Goal: Entertainment & Leisure: Browse casually

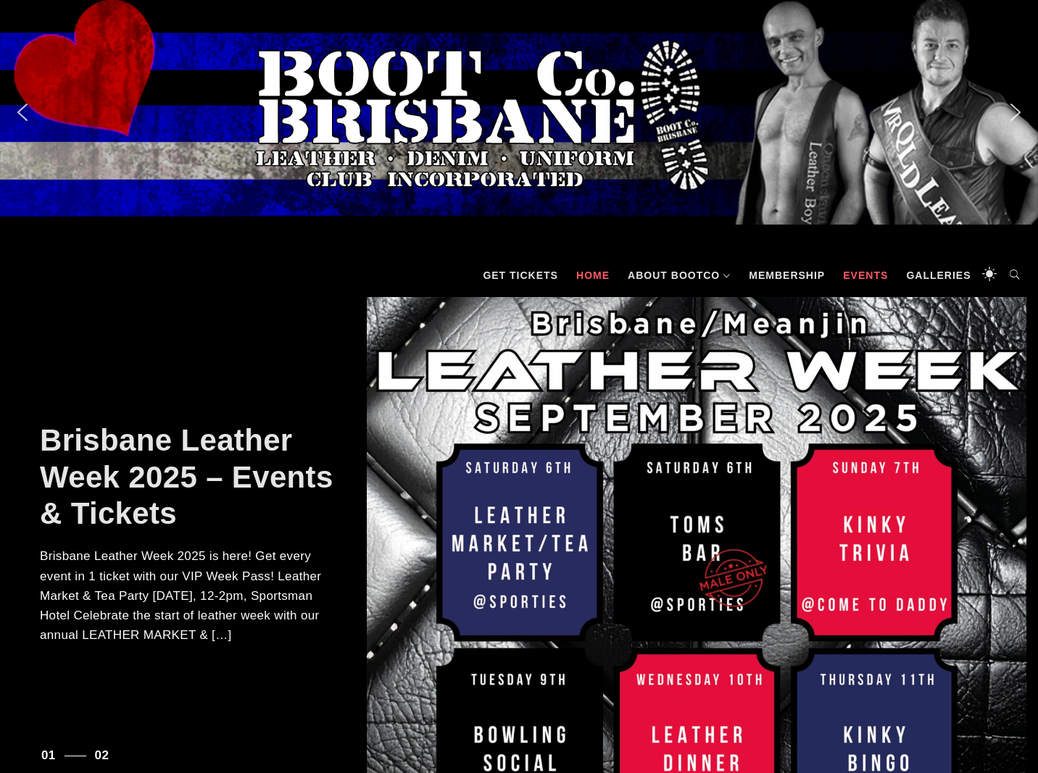
click at [870, 281] on link "Events" at bounding box center [865, 275] width 59 height 43
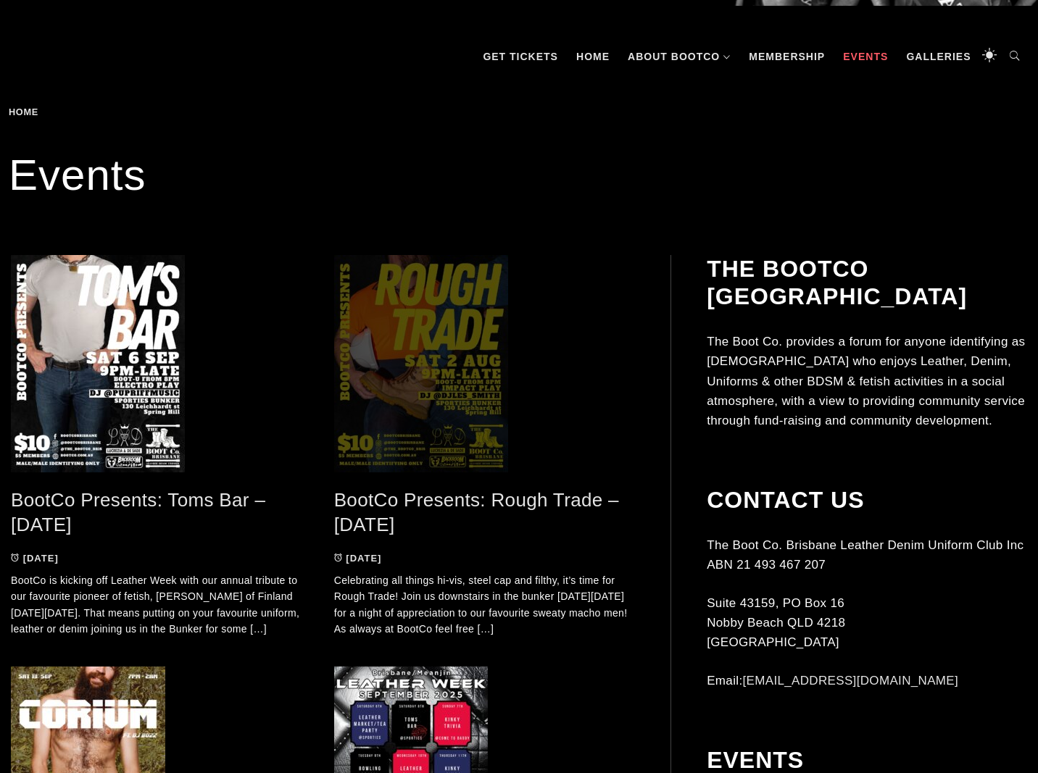
scroll to position [256, 0]
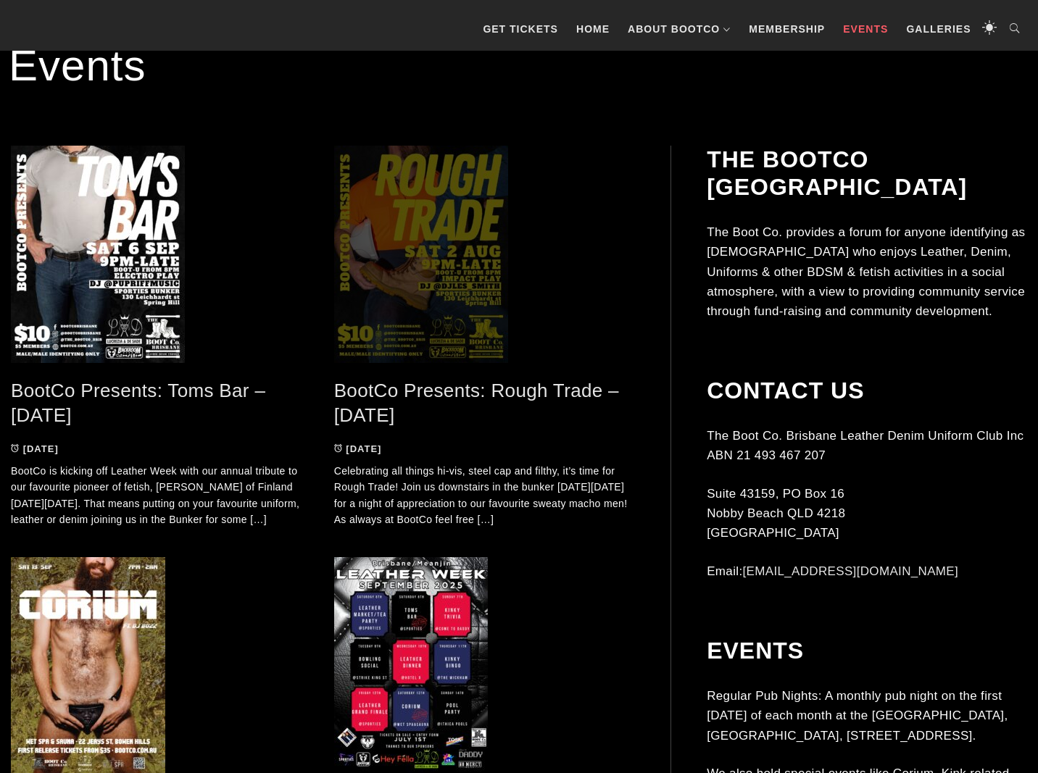
click at [405, 284] on span at bounding box center [485, 254] width 302 height 217
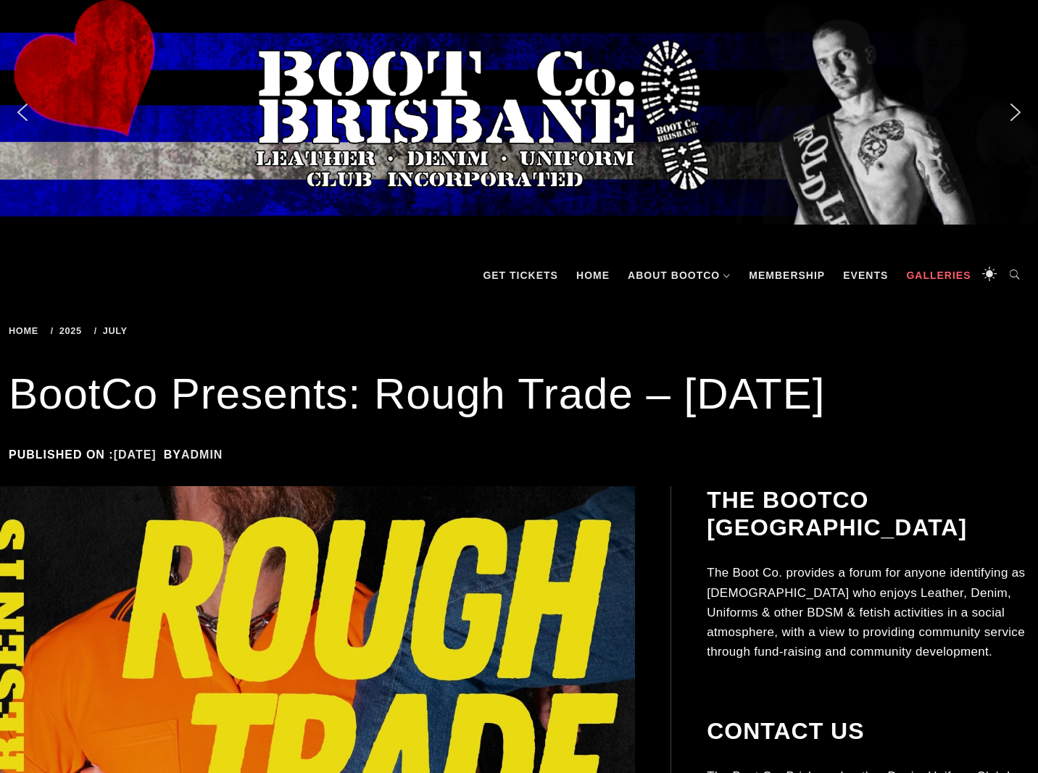
click at [947, 267] on link "Galleries" at bounding box center [938, 275] width 79 height 43
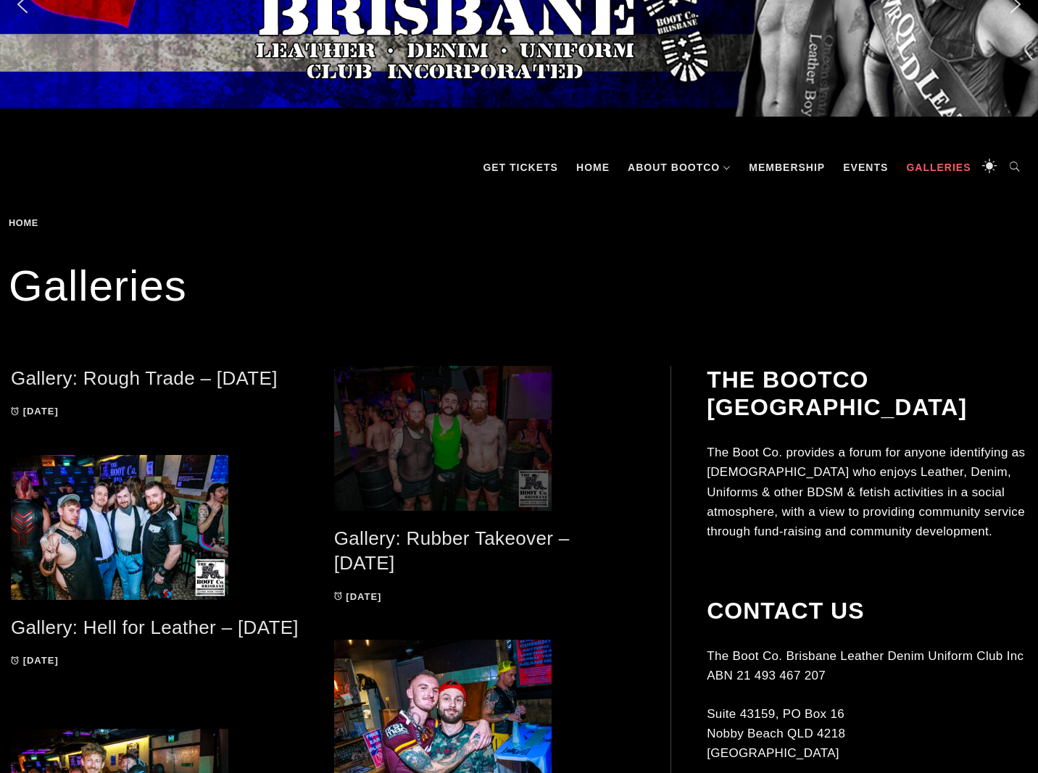
scroll to position [114, 0]
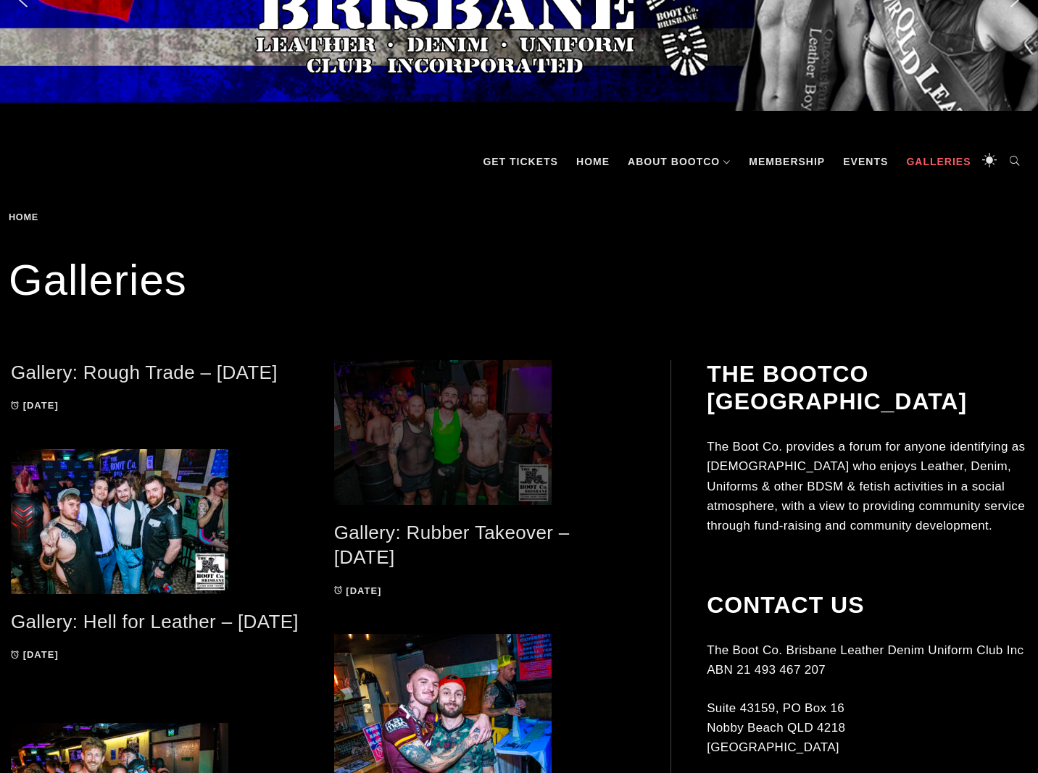
click at [515, 423] on span at bounding box center [485, 432] width 302 height 145
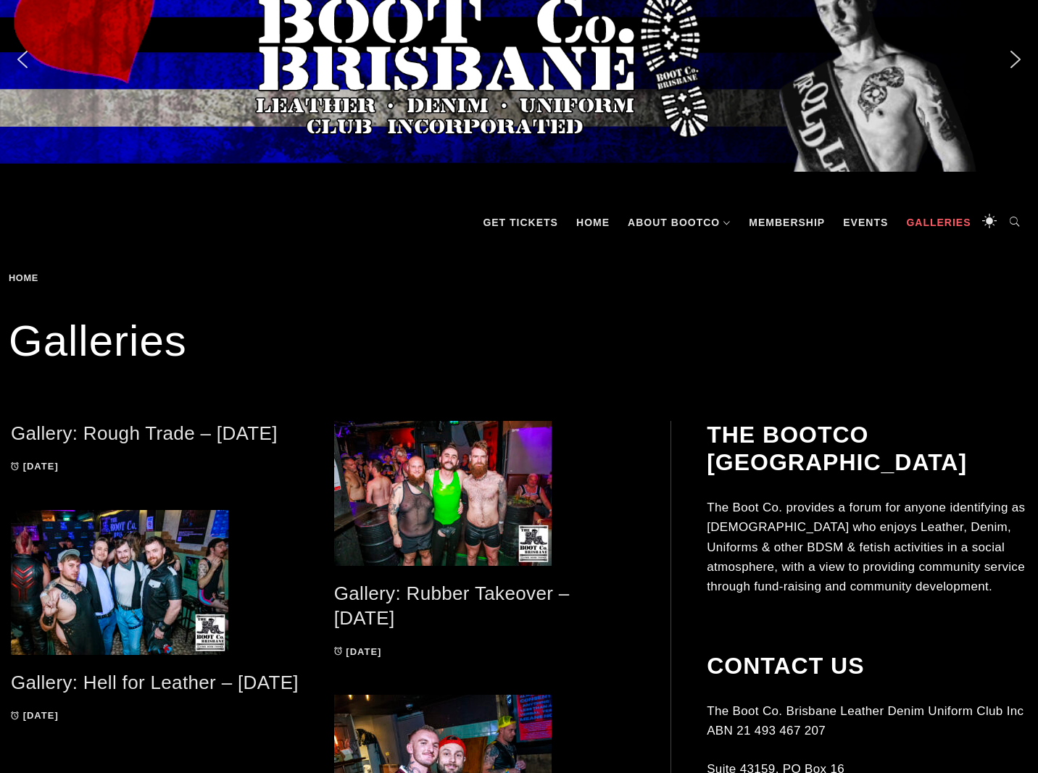
scroll to position [50, 0]
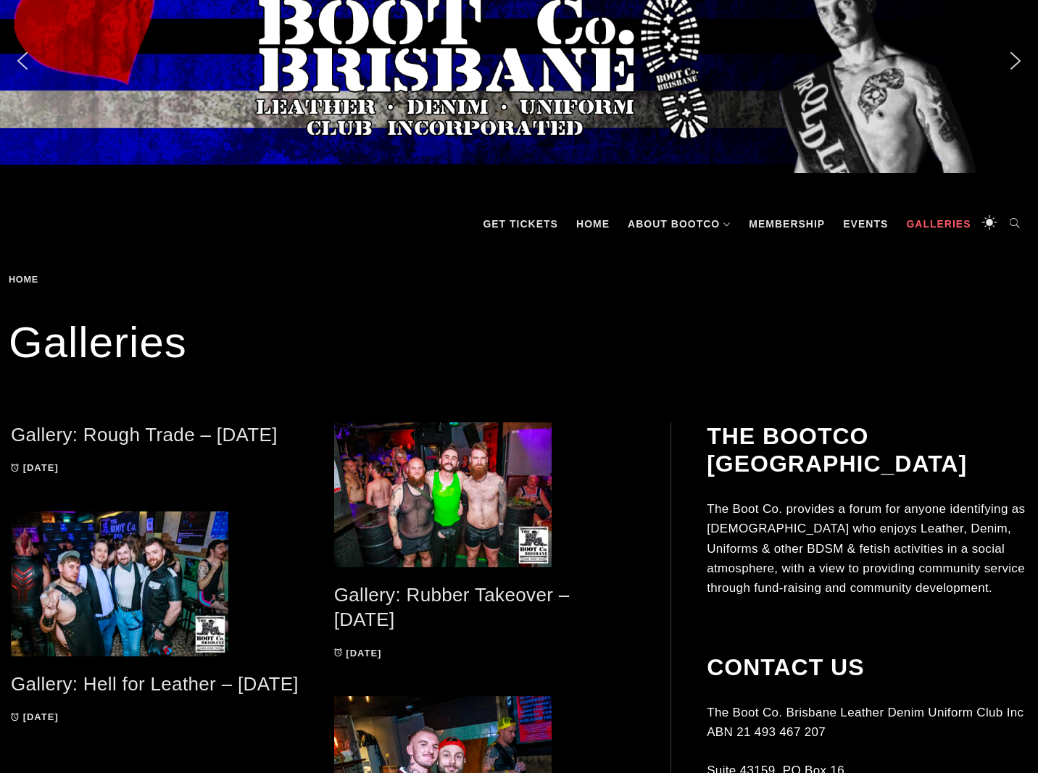
click at [202, 439] on link "Gallery: Rough Trade – [DATE]" at bounding box center [144, 435] width 267 height 22
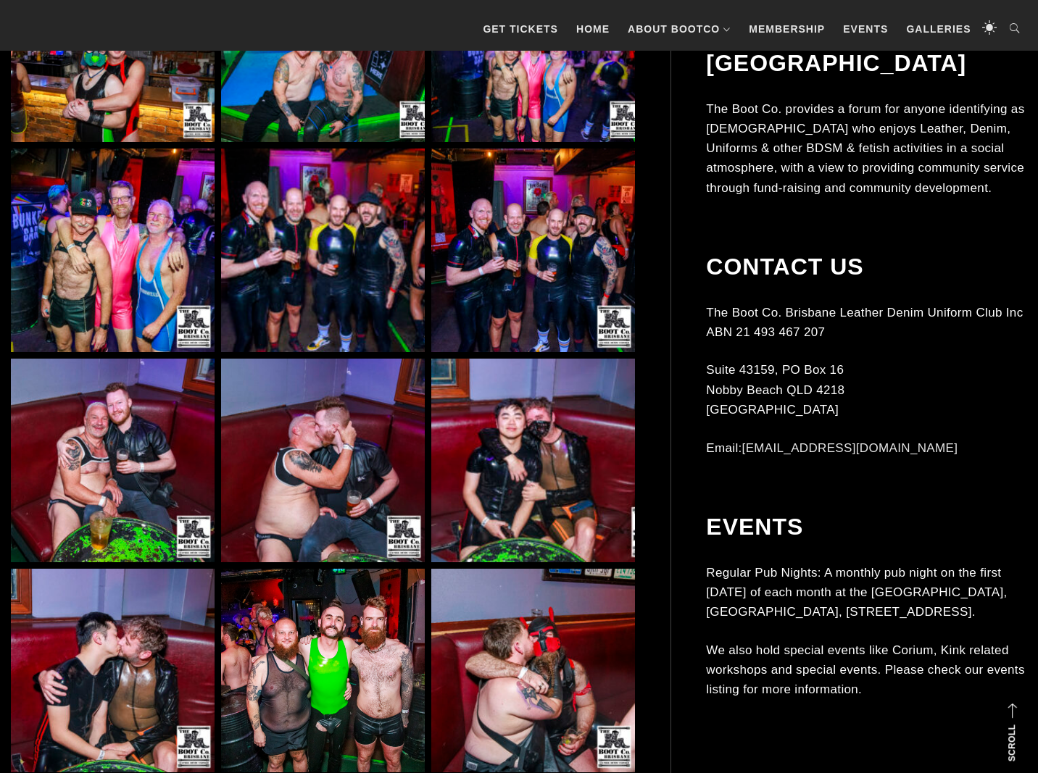
scroll to position [6617, 0]
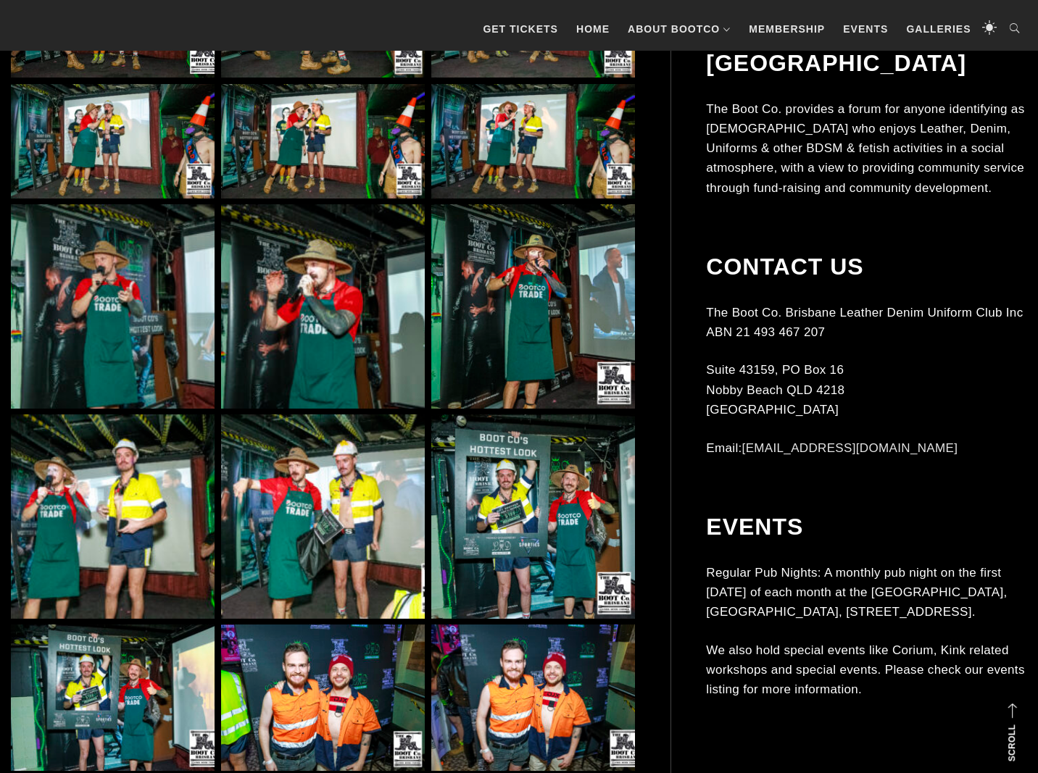
scroll to position [920, 0]
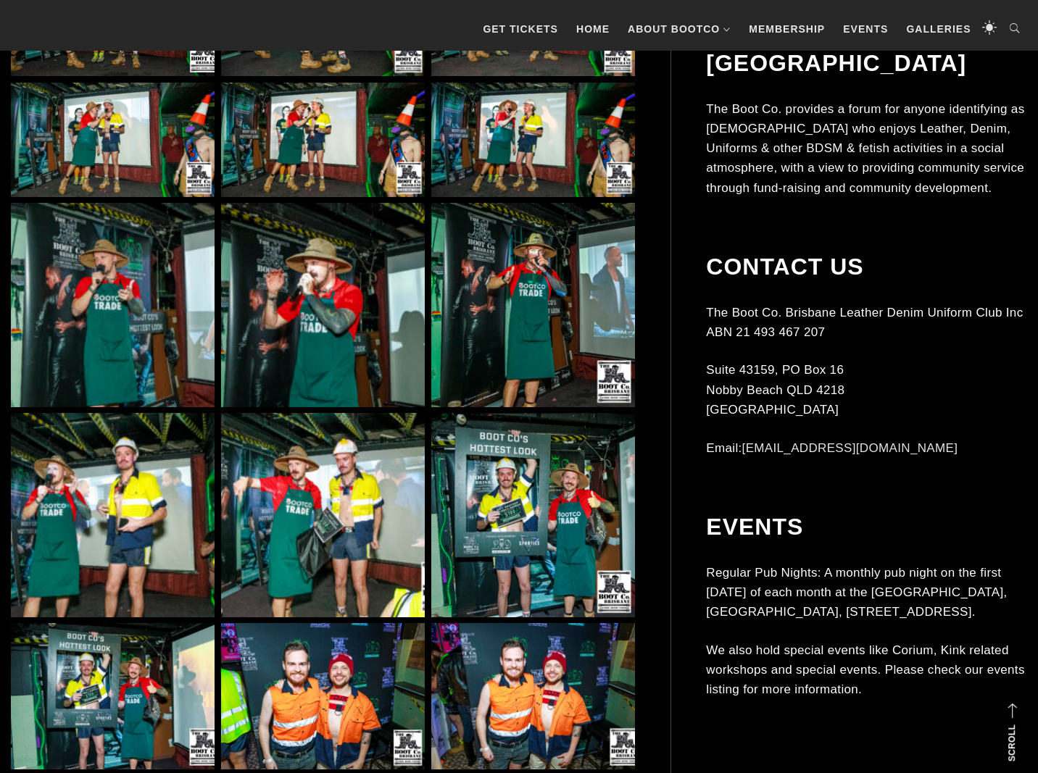
click at [532, 478] on img at bounding box center [533, 515] width 204 height 204
